Goal: Task Accomplishment & Management: Manage account settings

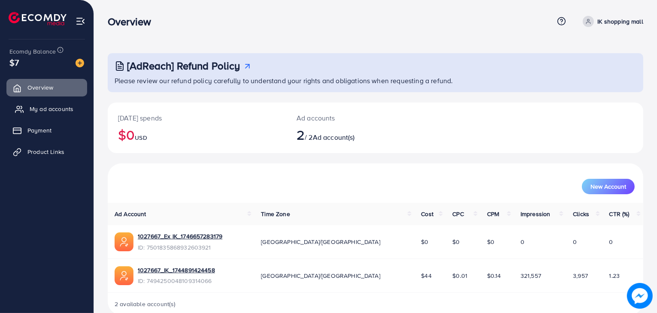
click at [43, 112] on span "My ad accounts" at bounding box center [52, 109] width 44 height 9
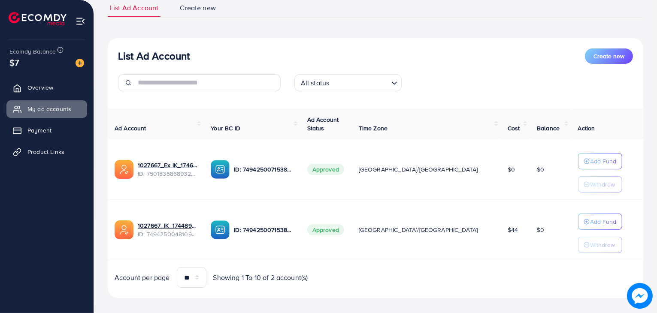
scroll to position [67, 0]
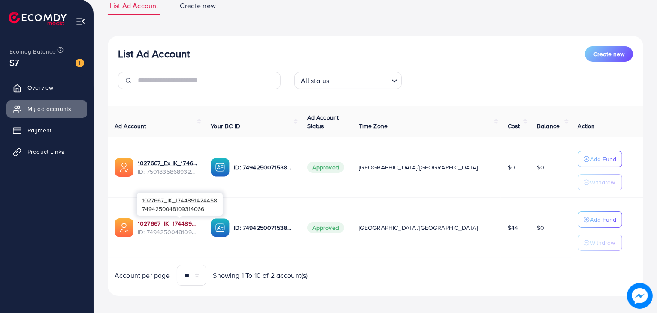
click at [188, 222] on link "1027667_IK_1744891424458" at bounding box center [167, 223] width 59 height 9
click at [180, 220] on link "1027667_IK_1744891424458" at bounding box center [167, 223] width 59 height 9
click at [38, 148] on span "Product Links" at bounding box center [48, 152] width 37 height 9
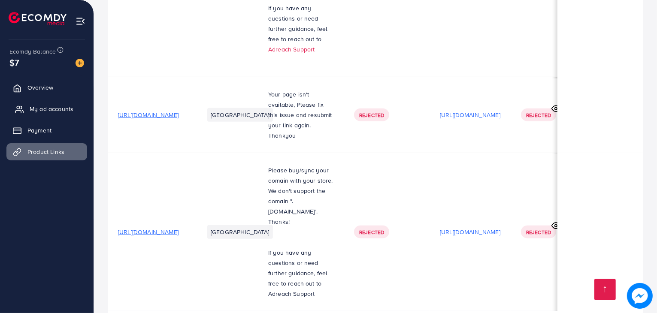
click at [39, 111] on span "My ad accounts" at bounding box center [52, 109] width 44 height 9
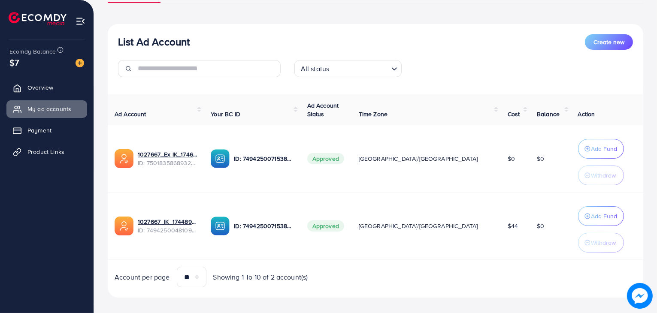
scroll to position [87, 0]
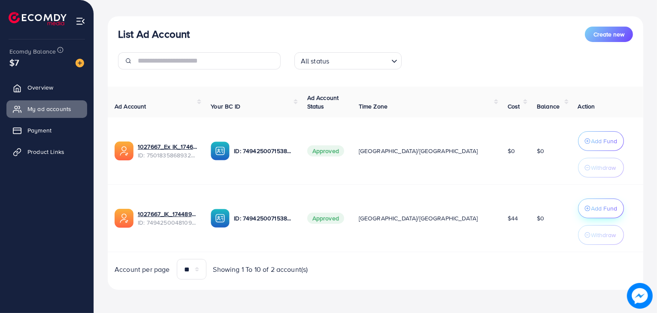
click at [592, 208] on p "Add Fund" at bounding box center [605, 209] width 26 height 10
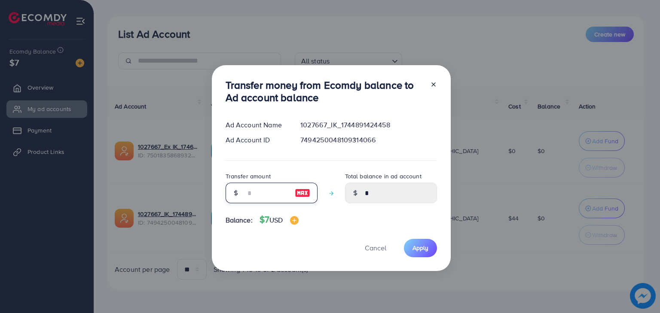
click at [271, 195] on input "number" at bounding box center [266, 193] width 43 height 21
type input "*"
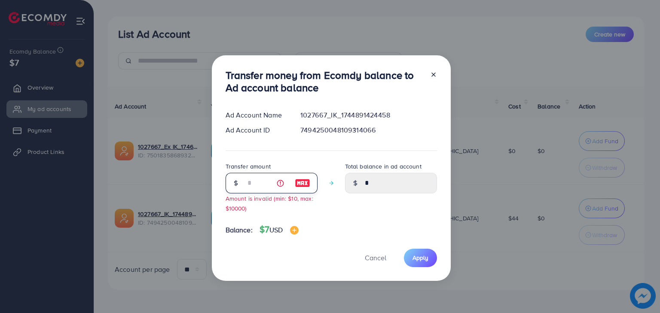
type input "****"
type input "*"
click at [419, 255] on span "Apply" at bounding box center [420, 258] width 16 height 9
click at [419, 257] on span "Apply" at bounding box center [420, 258] width 16 height 9
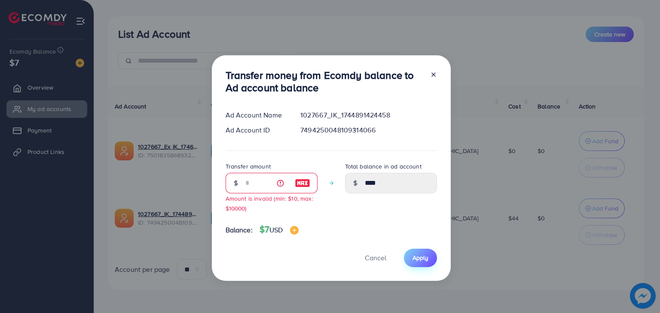
click at [419, 257] on span "Apply" at bounding box center [420, 258] width 16 height 9
click at [374, 262] on span "Cancel" at bounding box center [375, 257] width 21 height 9
type input "*"
